Goal: Task Accomplishment & Management: Manage account settings

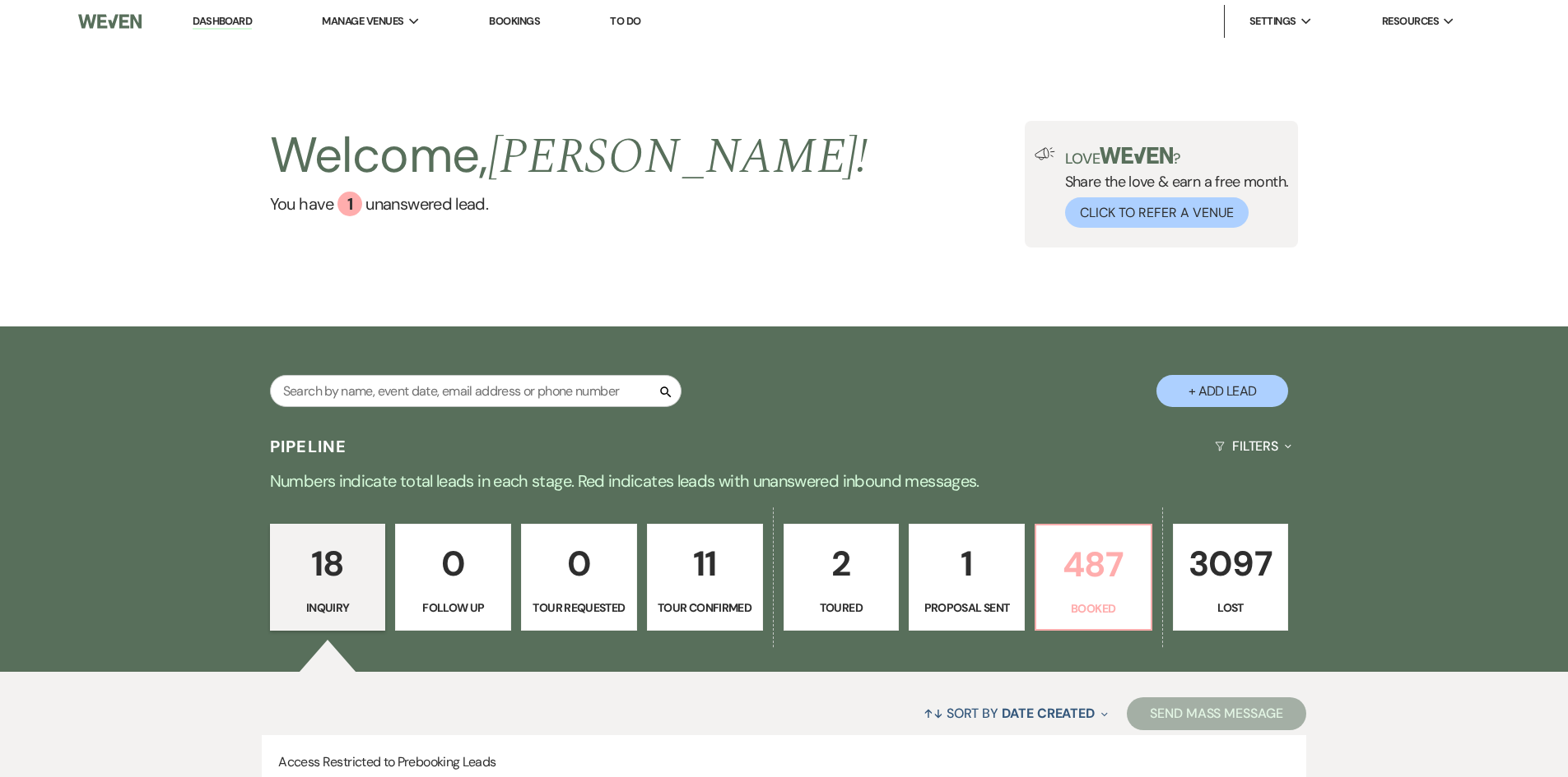
click at [1114, 566] on p "487" at bounding box center [1093, 565] width 95 height 55
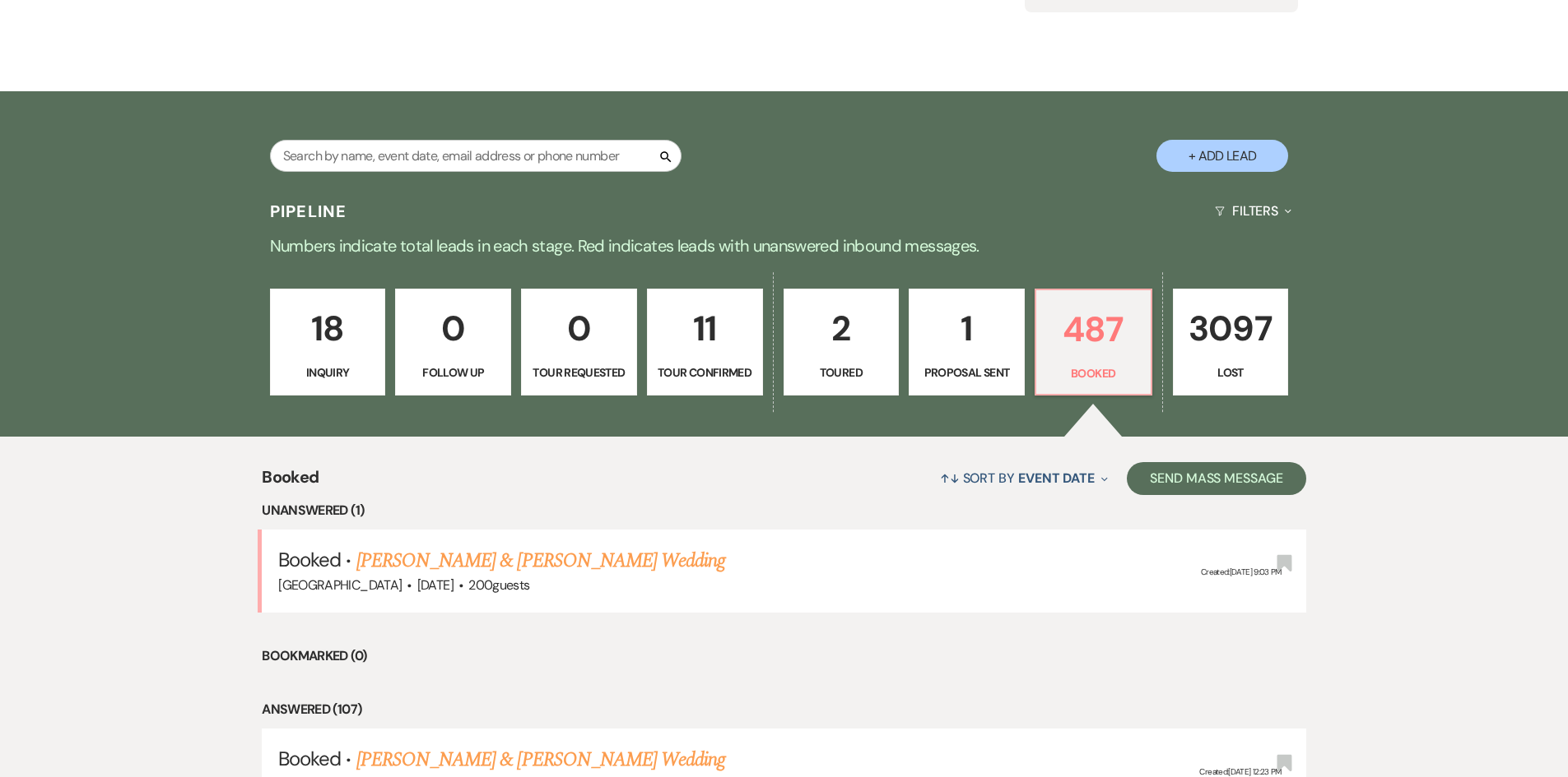
scroll to position [98, 0]
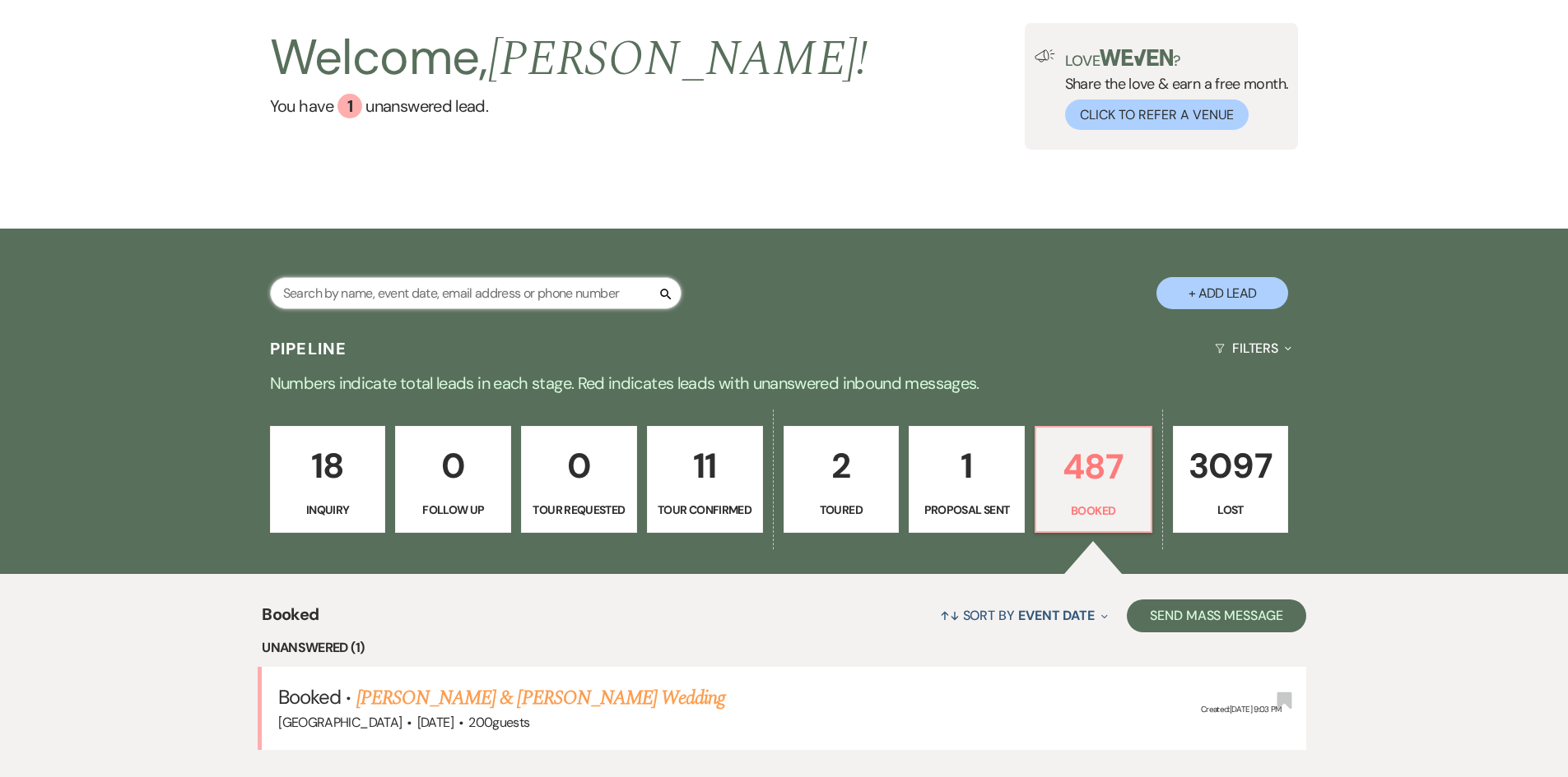
click at [475, 298] on input "text" at bounding box center [475, 293] width 411 height 32
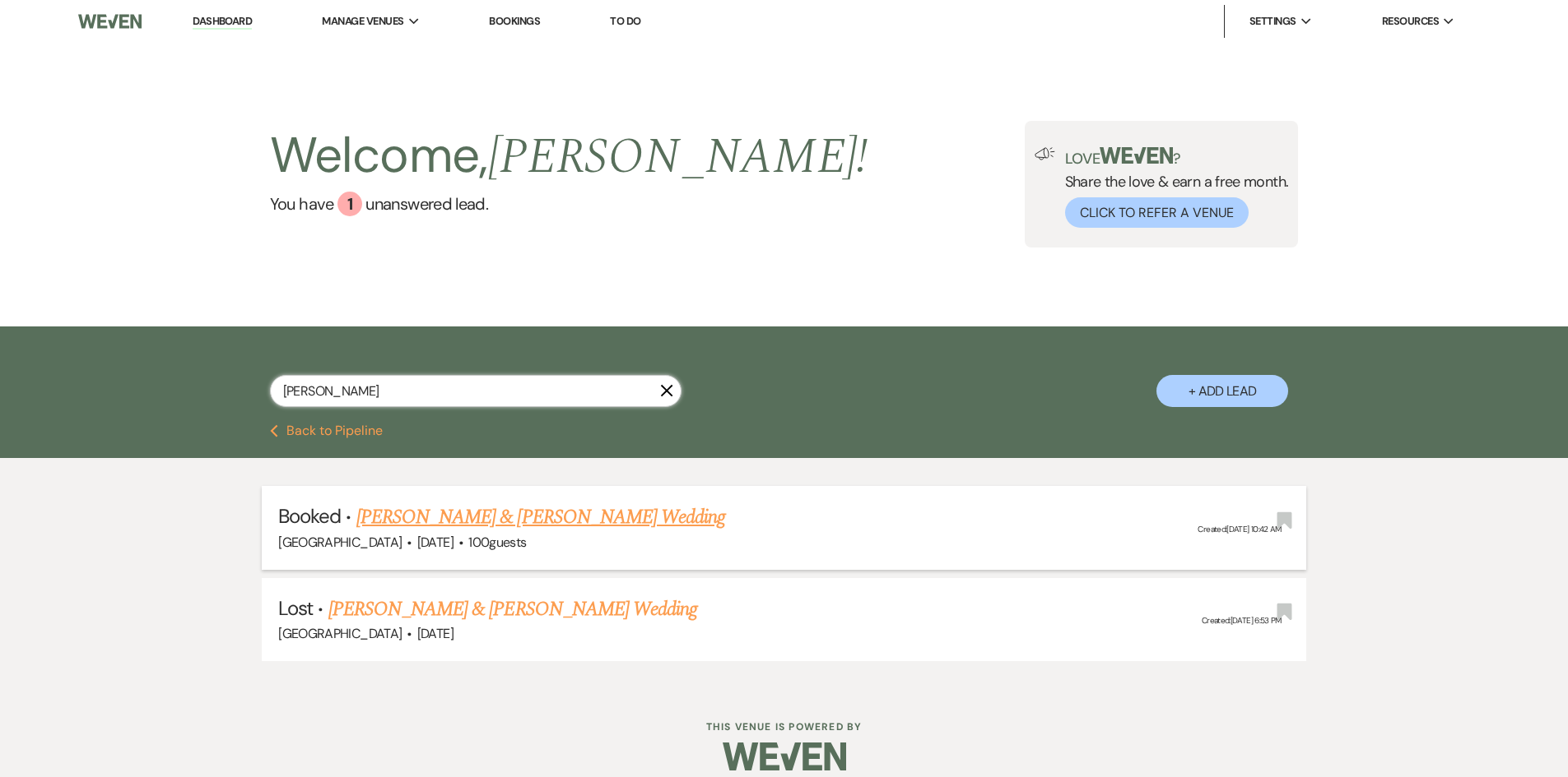
type input "[PERSON_NAME]"
click at [436, 517] on link "[PERSON_NAME] & [PERSON_NAME] Wedding" at bounding box center [540, 517] width 369 height 29
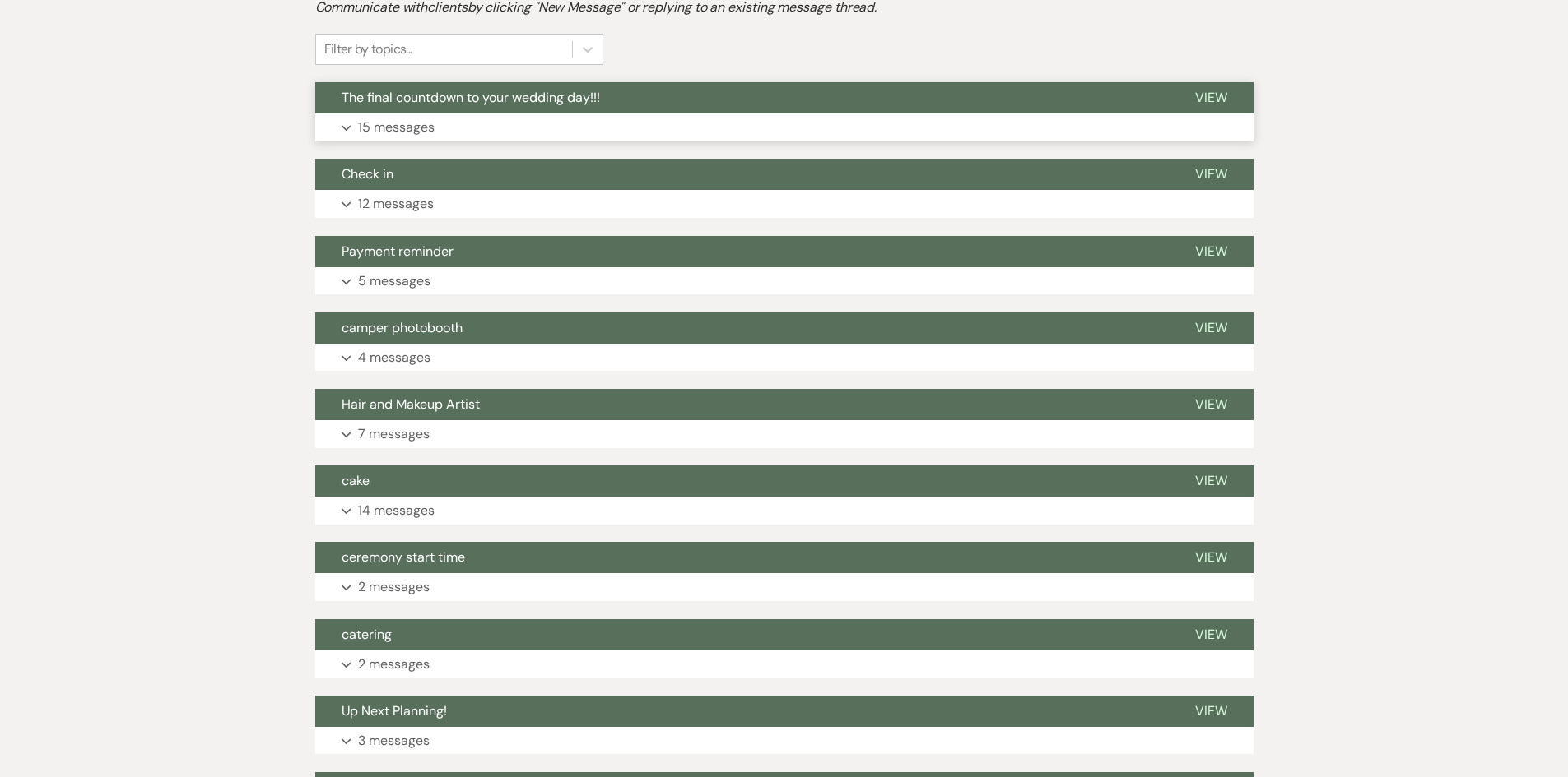
scroll to position [411, 0]
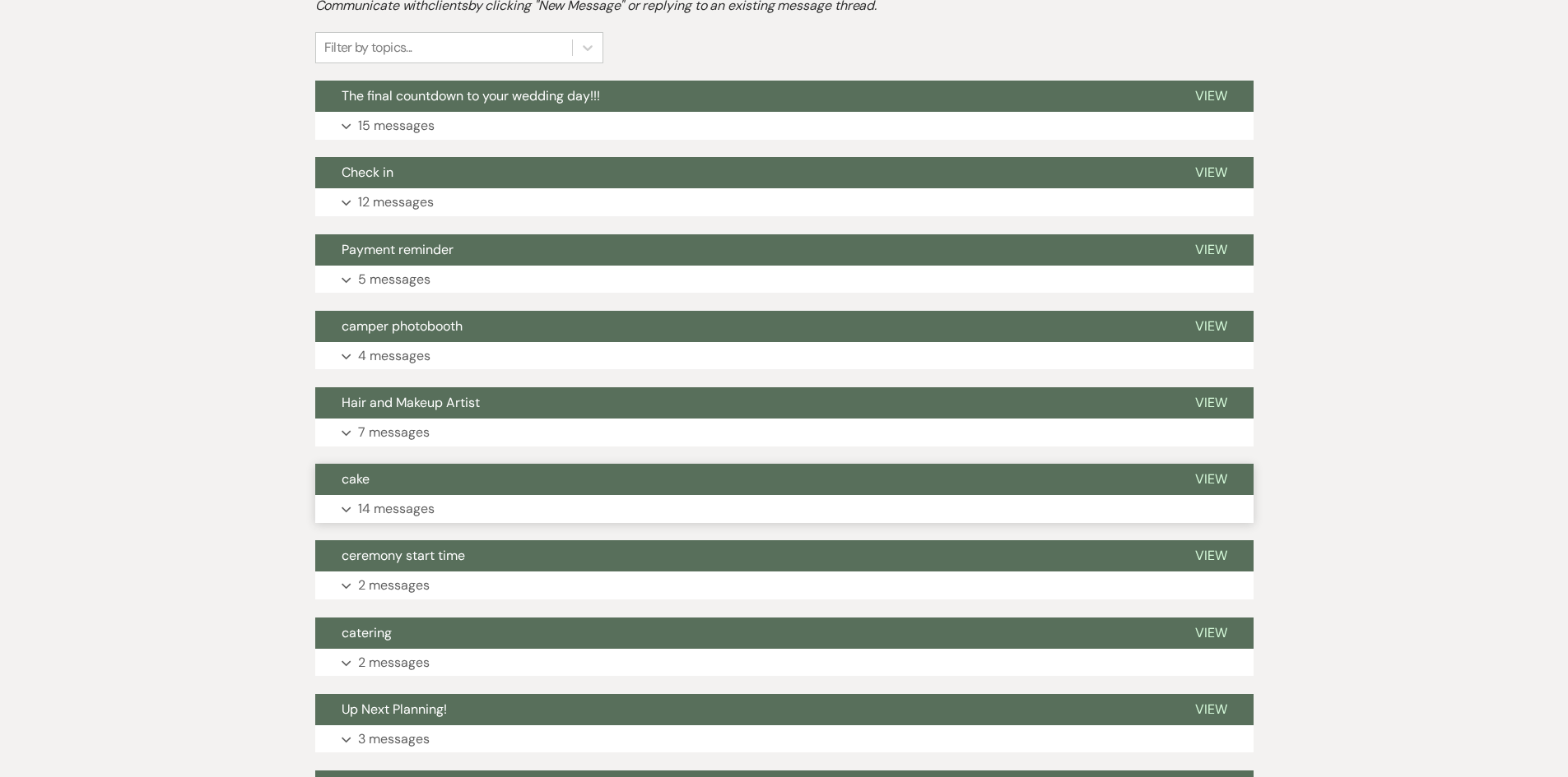
click at [415, 511] on p "14 messages" at bounding box center [396, 509] width 77 height 21
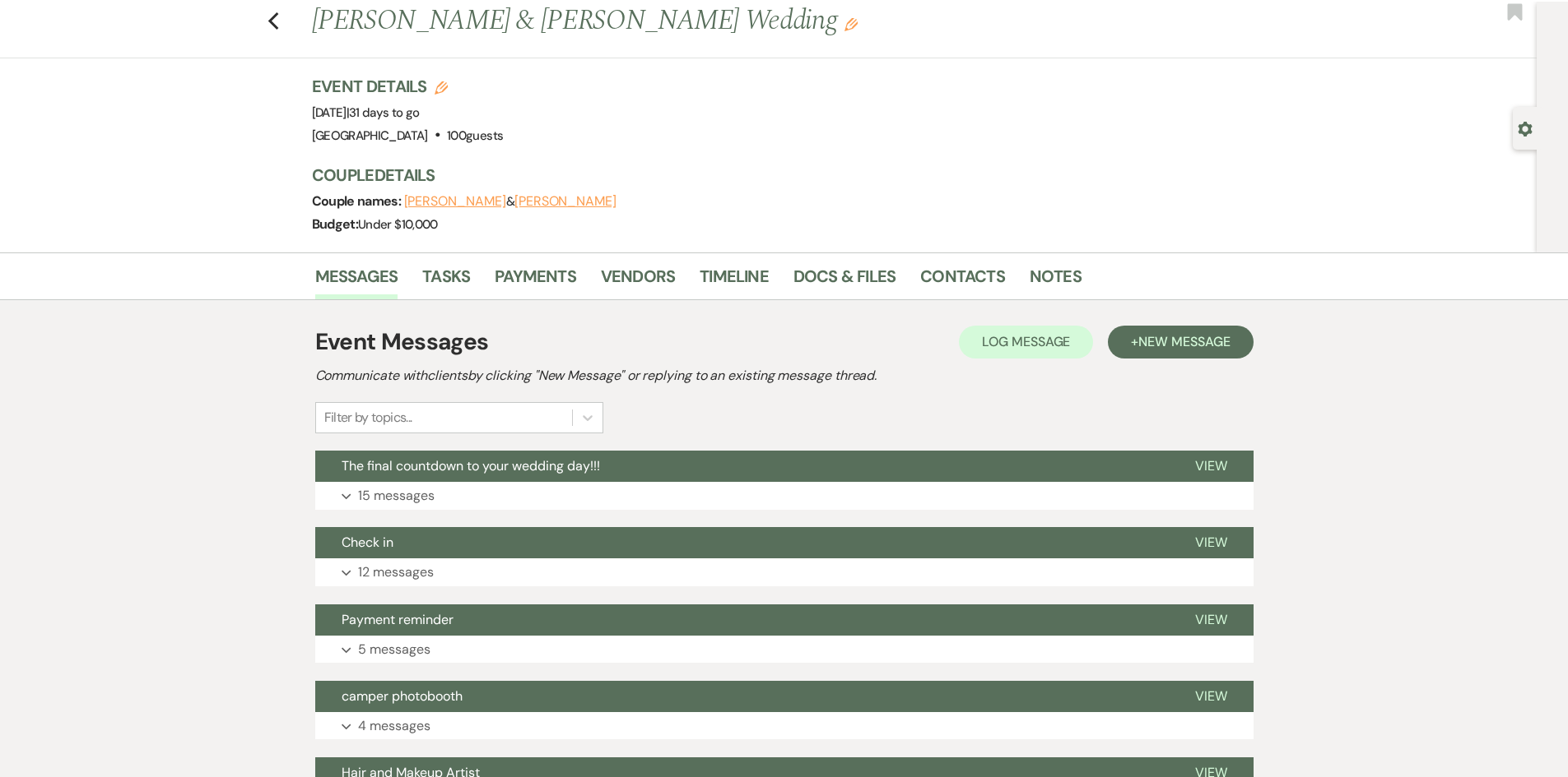
scroll to position [0, 0]
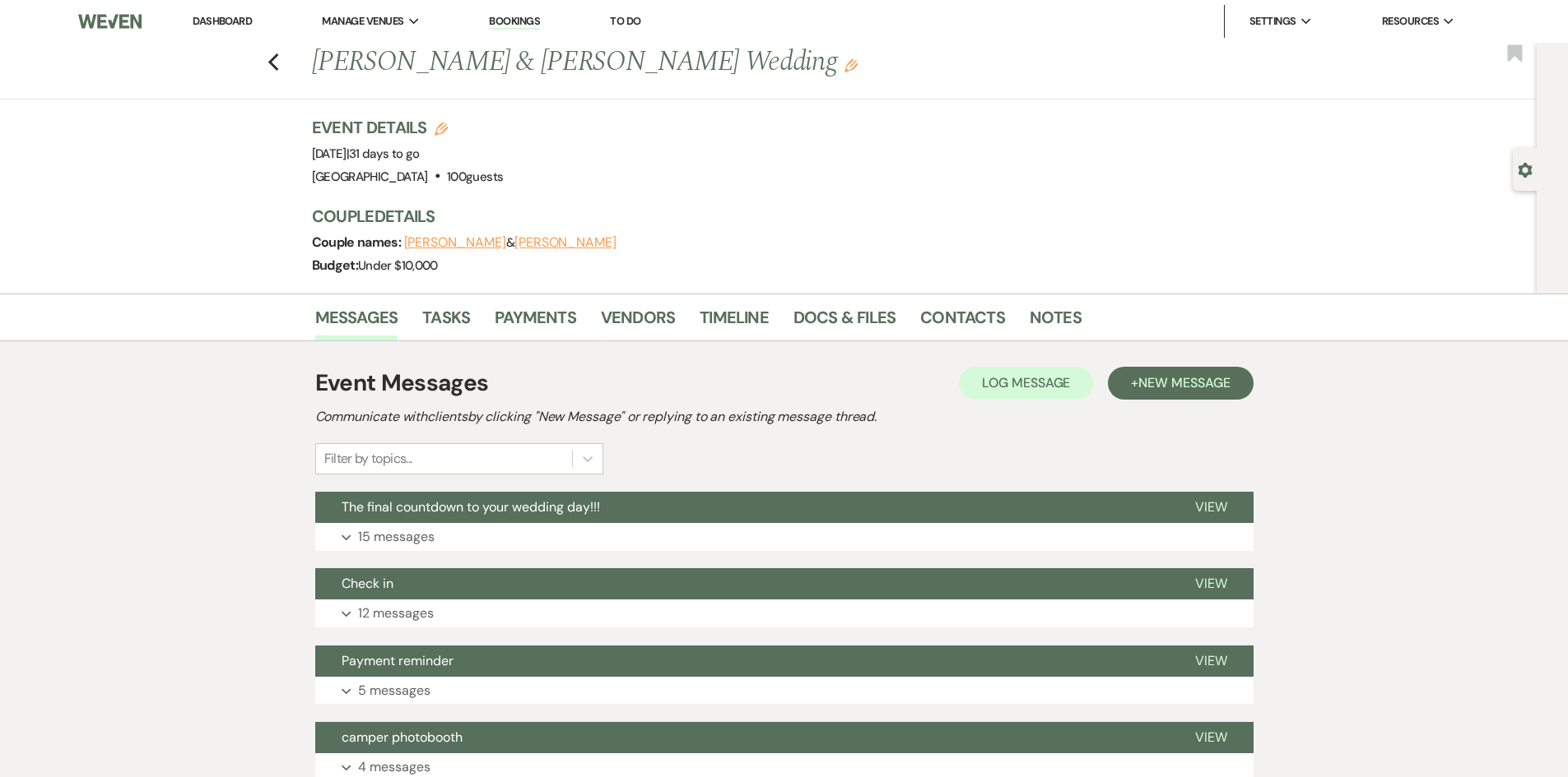
click at [242, 18] on link "Dashboard" at bounding box center [222, 21] width 59 height 14
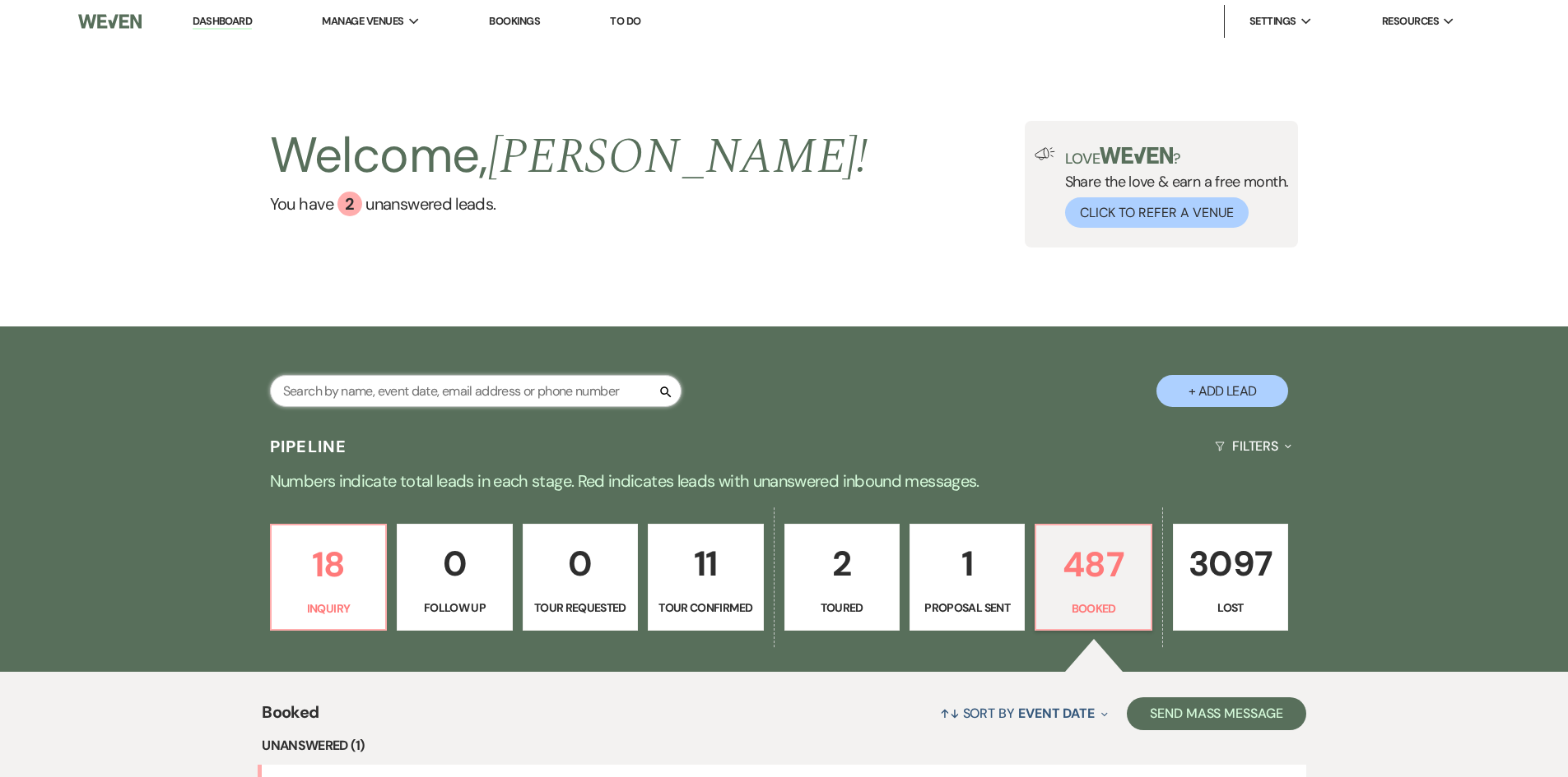
click at [397, 396] on input "text" at bounding box center [475, 391] width 411 height 32
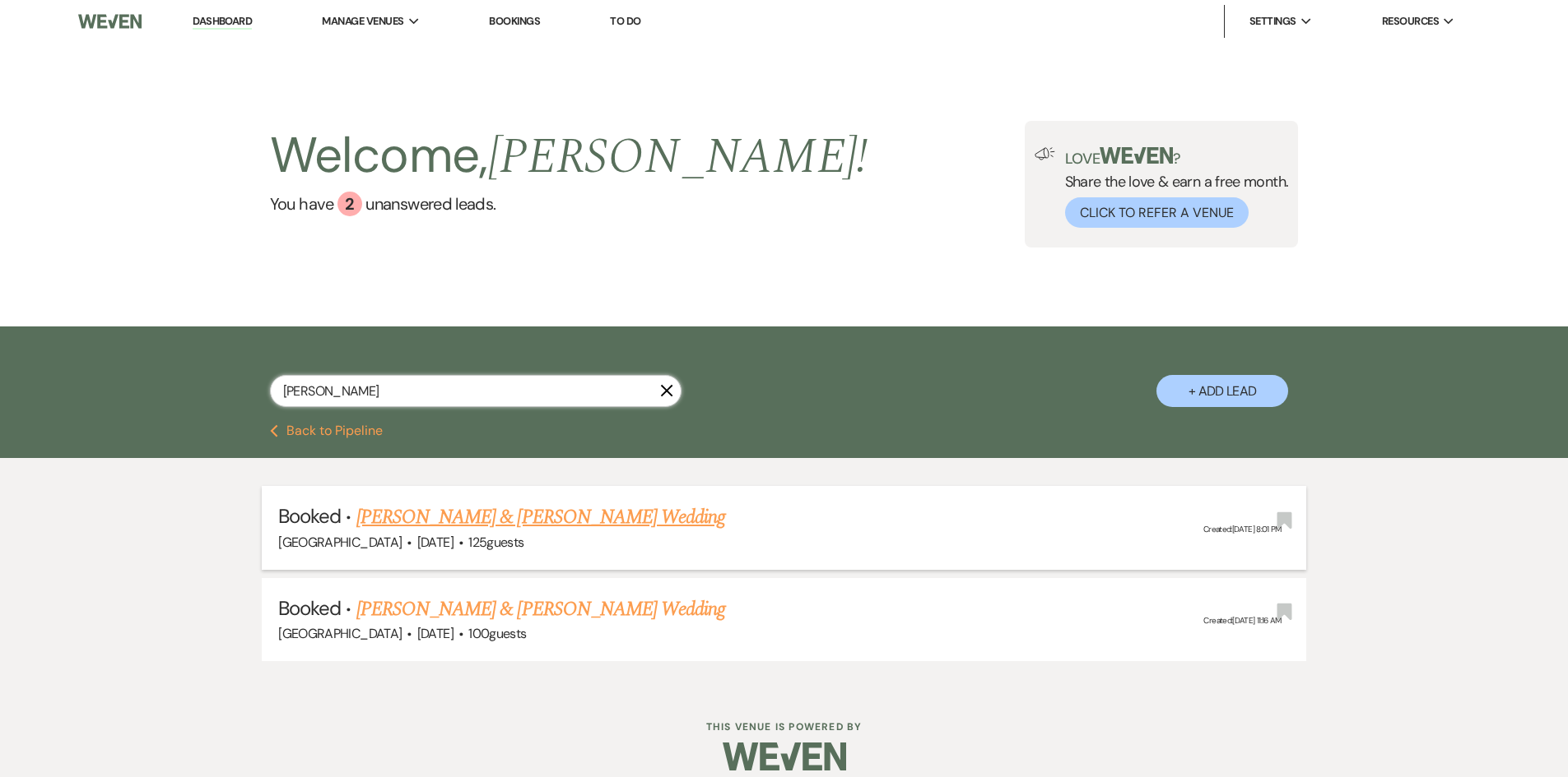
type input "[PERSON_NAME]"
click at [426, 516] on link "[PERSON_NAME] & [PERSON_NAME] Wedding" at bounding box center [540, 517] width 369 height 29
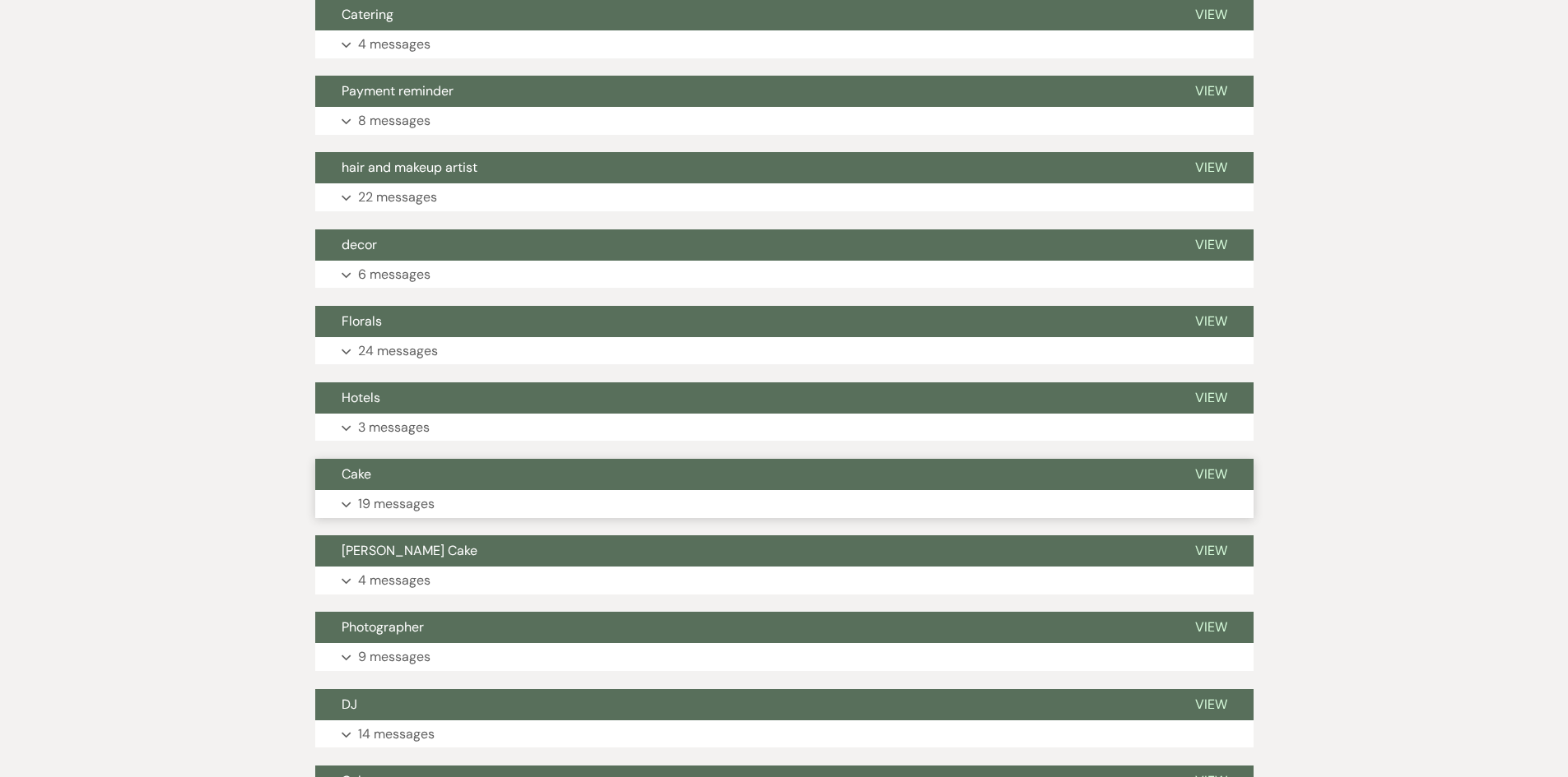
click at [387, 508] on p "19 messages" at bounding box center [396, 504] width 77 height 21
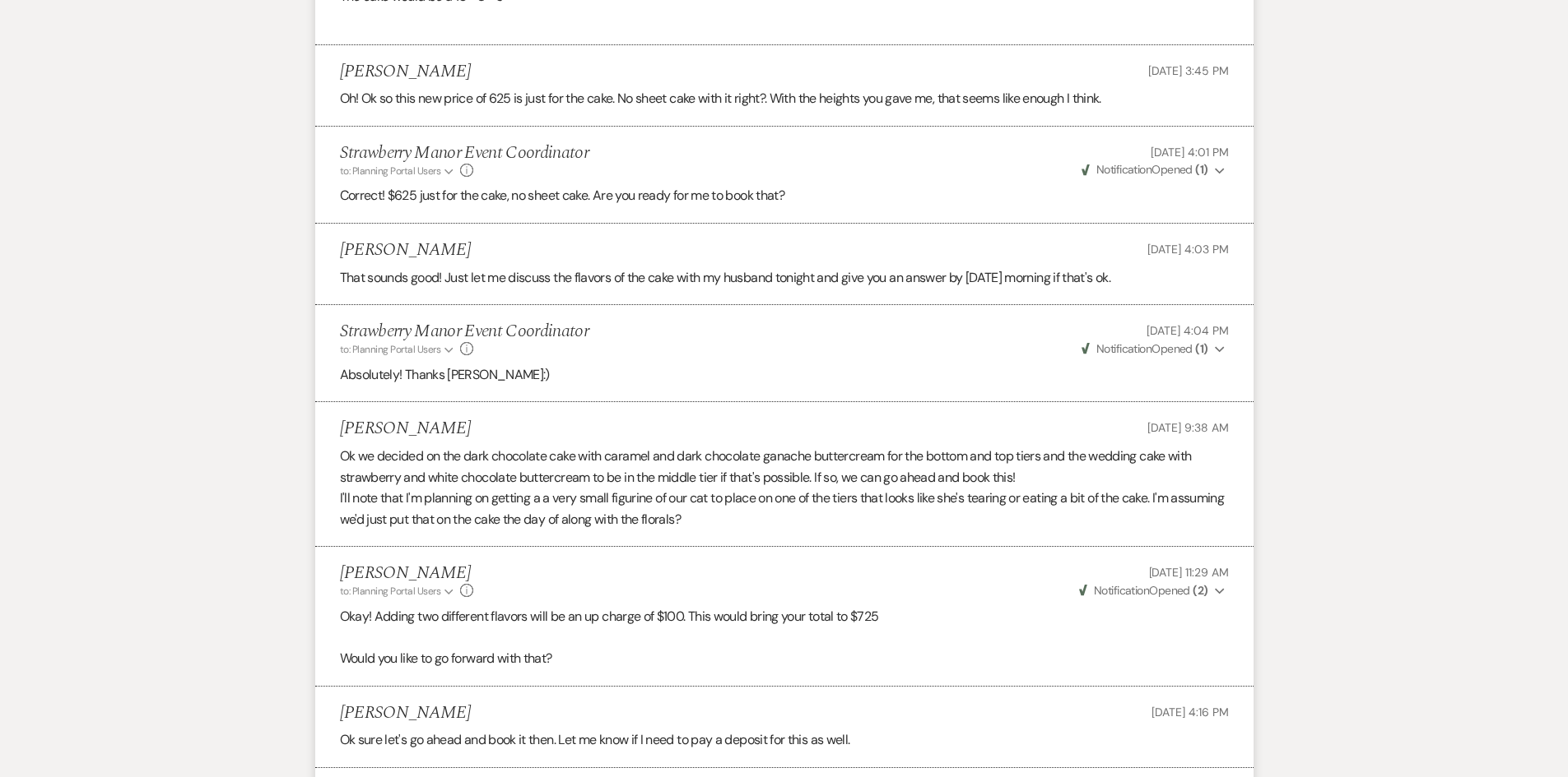
scroll to position [2961, 0]
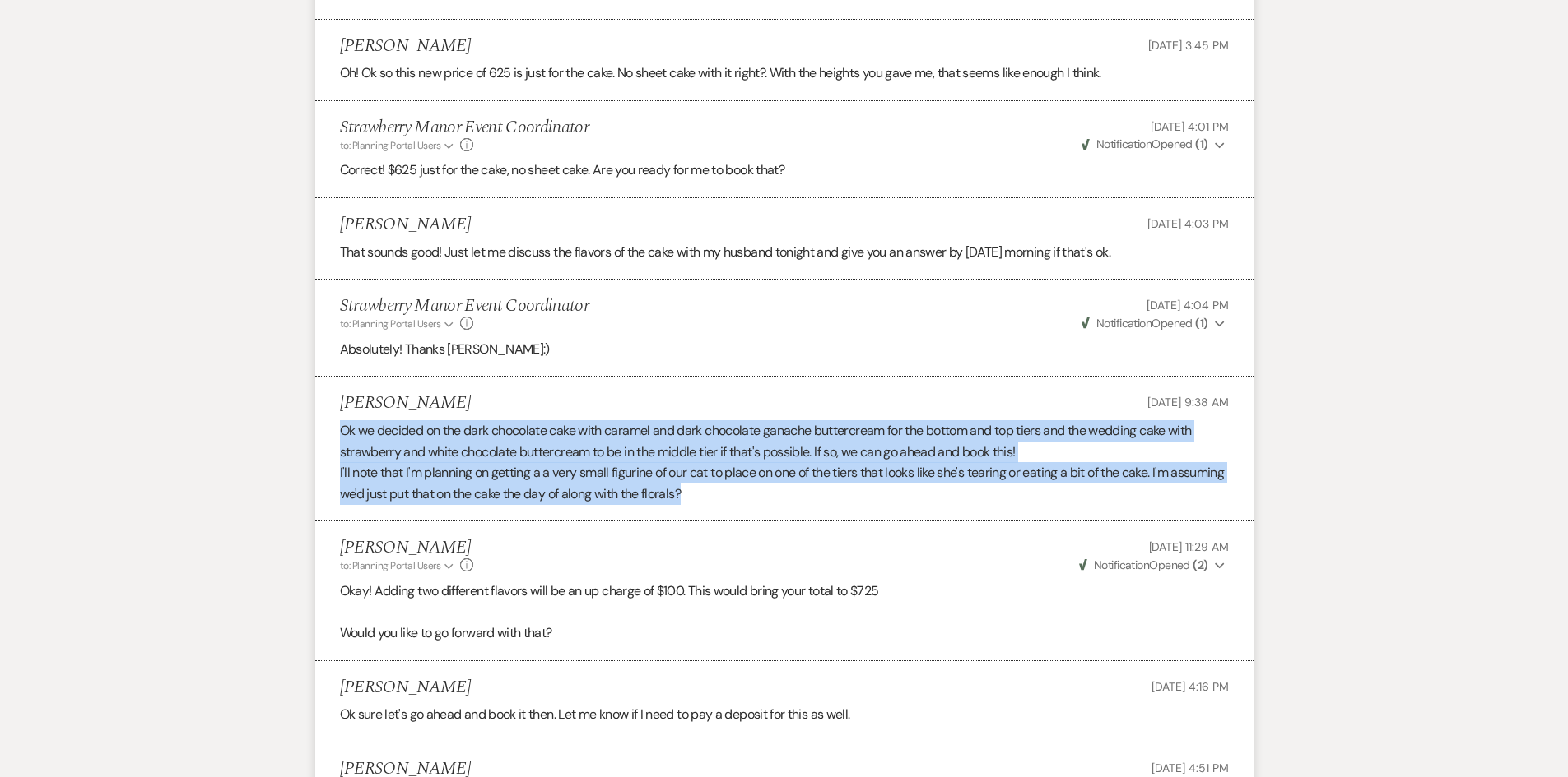
drag, startPoint x: 337, startPoint y: 432, endPoint x: 873, endPoint y: 487, distance: 538.8
click at [873, 487] on li "[PERSON_NAME] [DATE] 9:38 AM Ok we decided on the dark chocolate cake with cara…" at bounding box center [784, 449] width 938 height 145
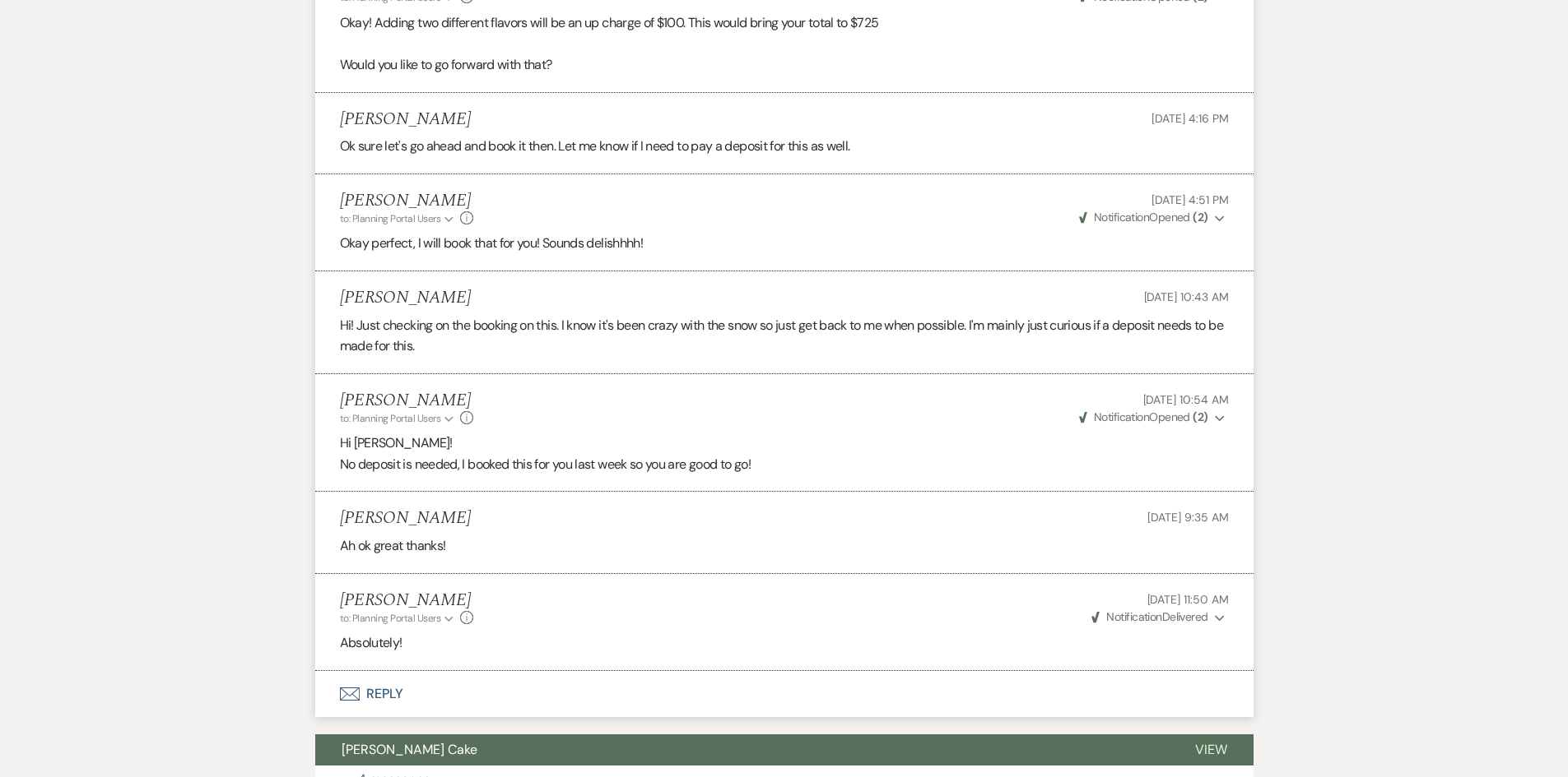
scroll to position [3537, 0]
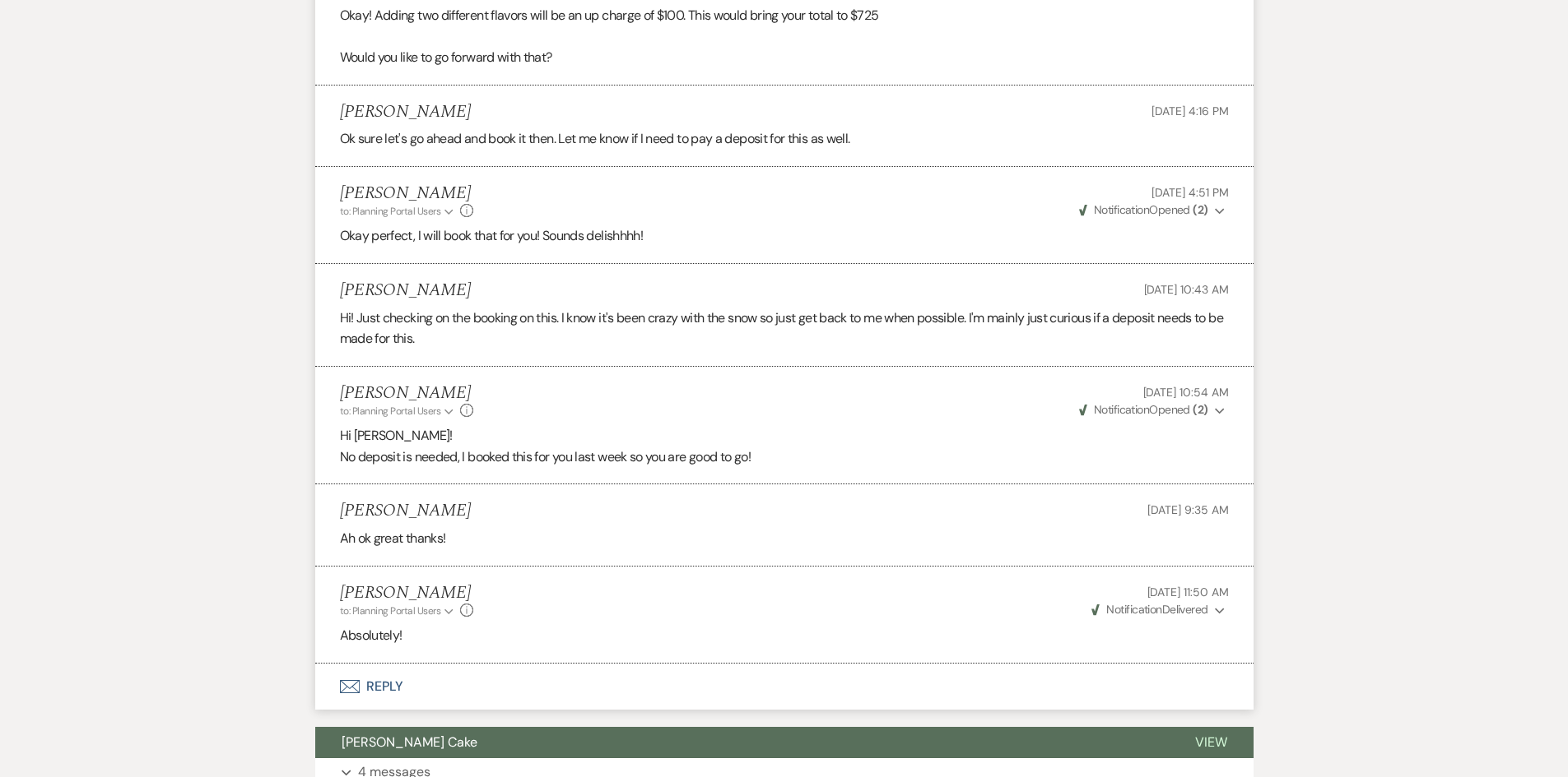
copy div "Ok we decided on the dark chocolate cake with caramel and dark chocolate ganach…"
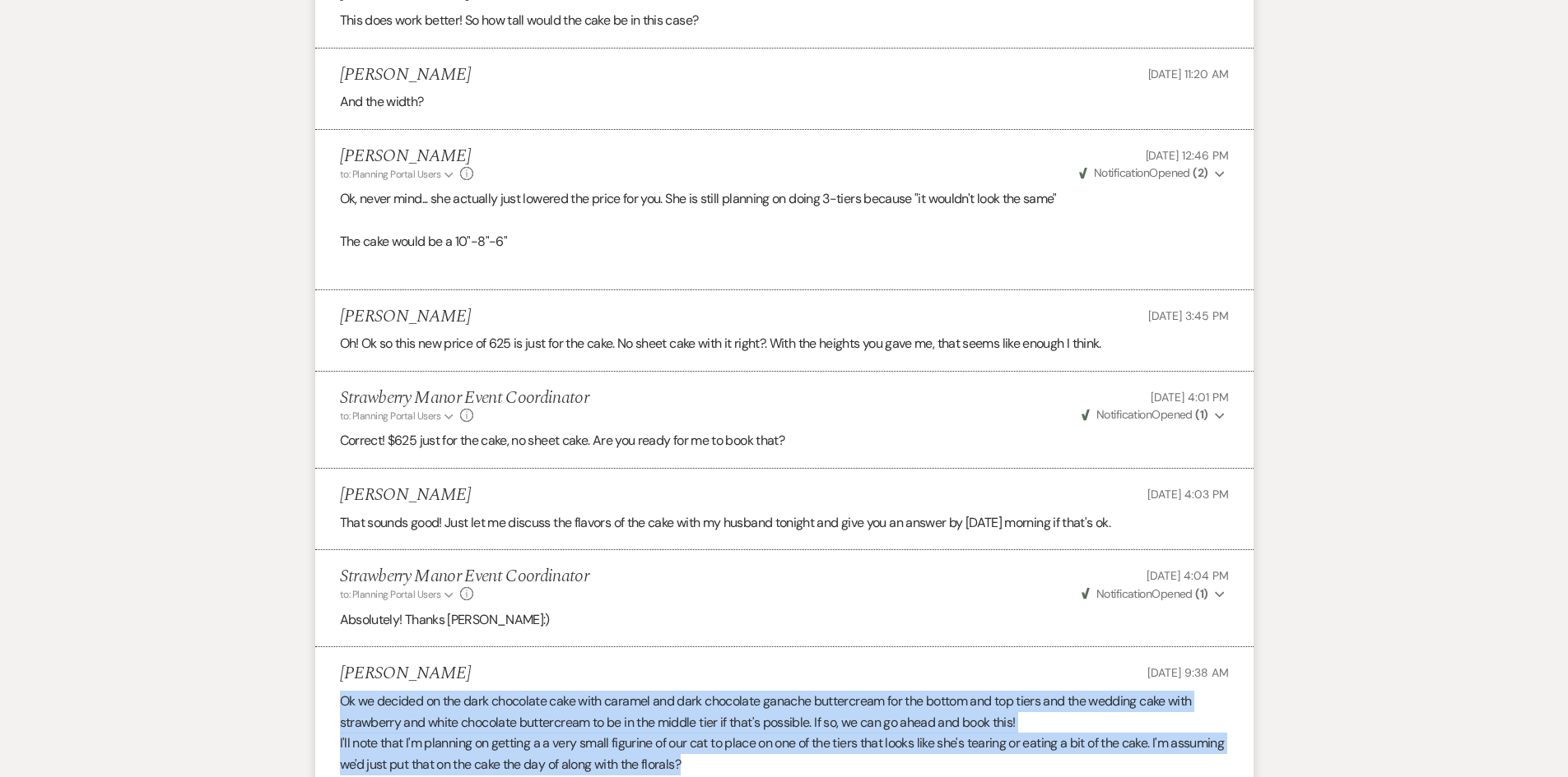
scroll to position [2715, 0]
